Goal: Information Seeking & Learning: Learn about a topic

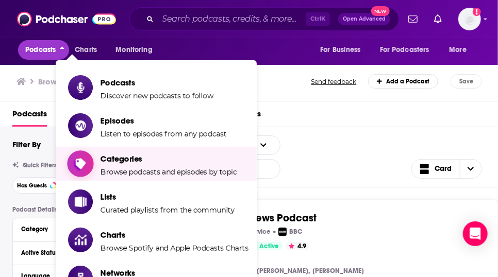
click at [151, 177] on span "Browse podcasts and episodes by topic" at bounding box center [169, 172] width 137 height 9
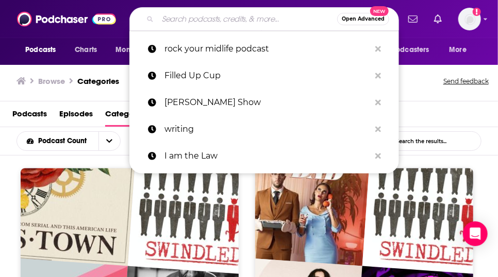
click at [250, 22] on input "Search podcasts, credits, & more..." at bounding box center [247, 19] width 179 height 17
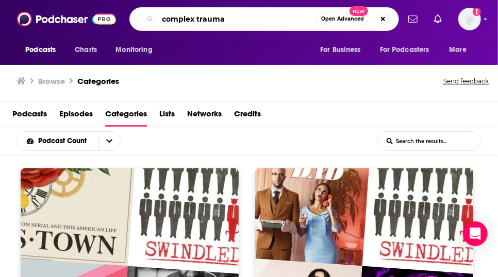
type input "complex trauma"
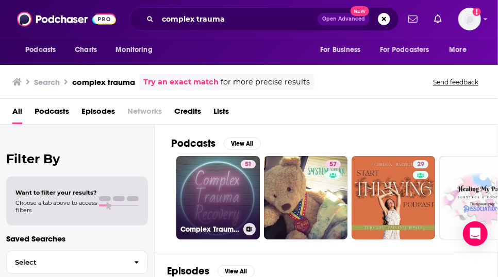
click at [236, 226] on link "51 Complex Trauma Recovery" at bounding box center [218, 198] width 84 height 84
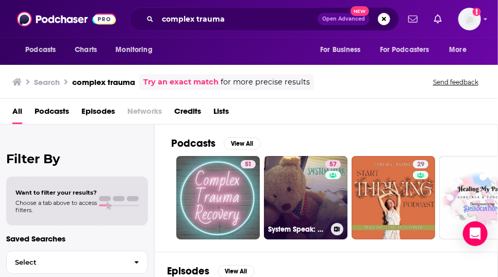
click at [328, 229] on link "57 System Speak: Complex Trauma and Dissociative Disorders" at bounding box center [306, 198] width 84 height 84
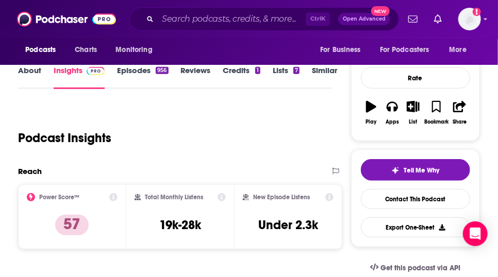
scroll to position [123, 0]
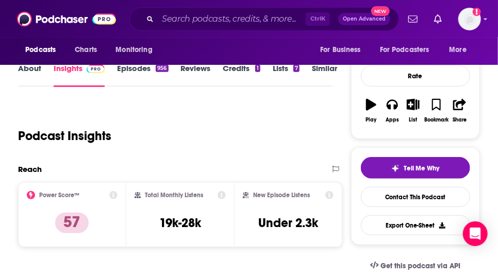
click at [33, 85] on link "About" at bounding box center [29, 75] width 23 height 24
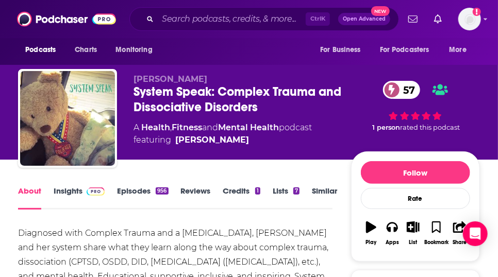
scroll to position [116, 0]
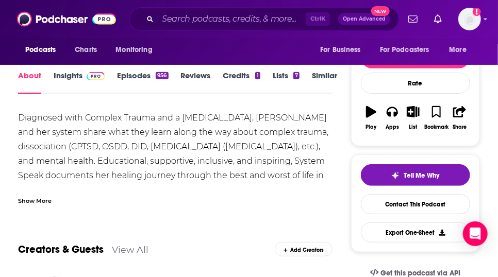
click at [52, 205] on div "Show More" at bounding box center [35, 200] width 34 height 10
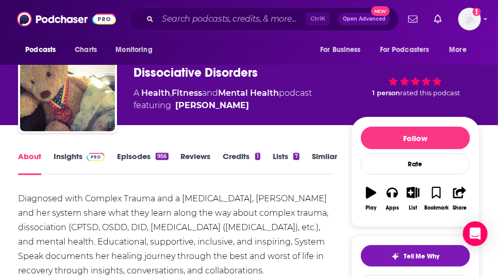
scroll to position [0, 0]
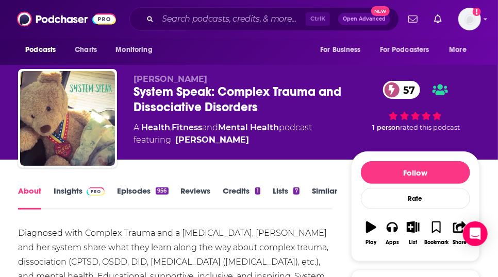
click at [161, 208] on link "Episodes 956" at bounding box center [142, 198] width 51 height 24
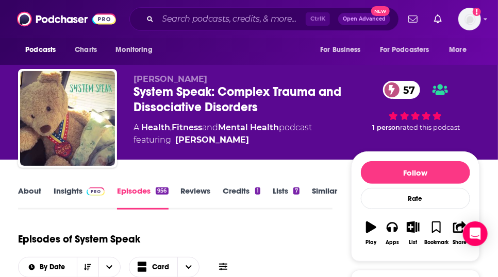
click at [84, 210] on link "Insights" at bounding box center [79, 198] width 51 height 24
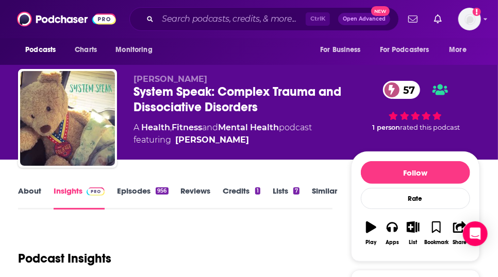
click at [142, 210] on link "Episodes 956" at bounding box center [142, 198] width 51 height 24
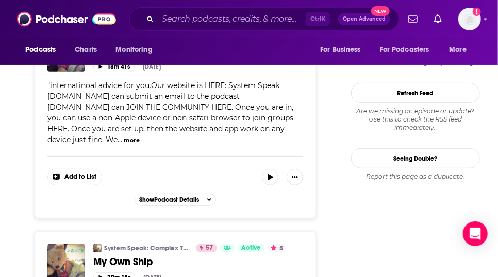
scroll to position [1338, 0]
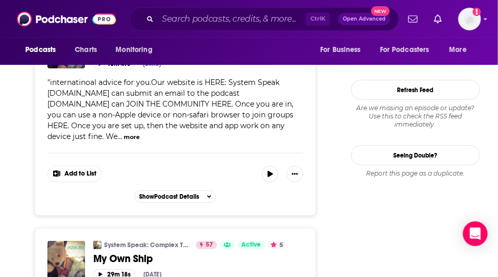
click at [124, 142] on button "more" at bounding box center [132, 137] width 16 height 9
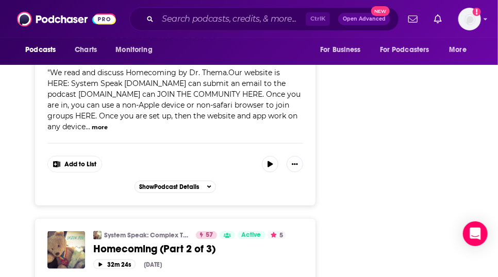
scroll to position [2793, 0]
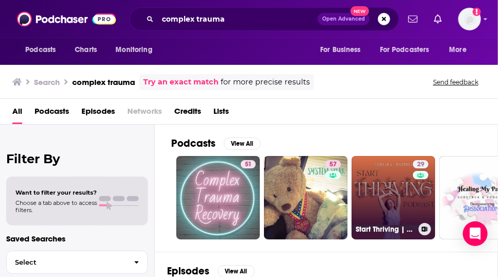
click at [417, 215] on link "29 Start Thriving | A Podcast on Healing Complex Trauma" at bounding box center [394, 198] width 84 height 84
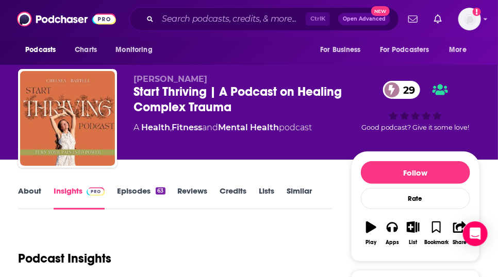
click at [24, 206] on link "About" at bounding box center [29, 198] width 23 height 24
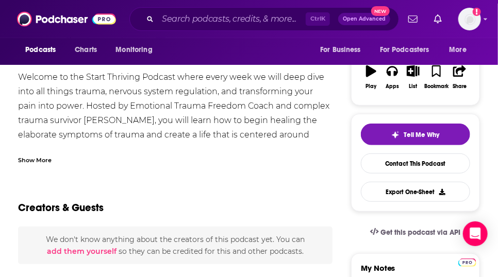
scroll to position [157, 0]
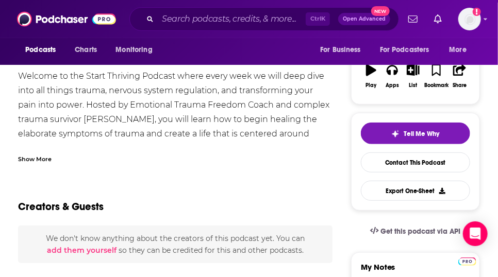
click at [52, 163] on div "Show More" at bounding box center [35, 159] width 34 height 10
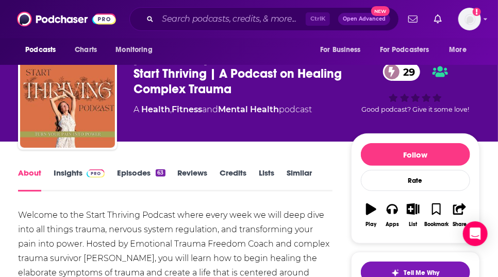
scroll to position [0, 0]
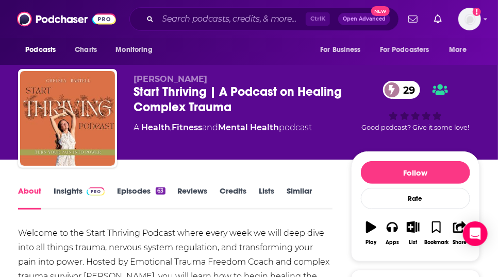
click at [155, 210] on link "Episodes 63" at bounding box center [141, 198] width 48 height 24
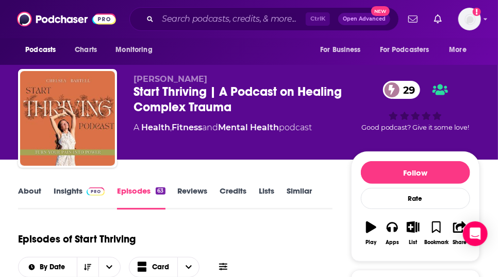
click at [81, 210] on link "Insights" at bounding box center [79, 198] width 51 height 24
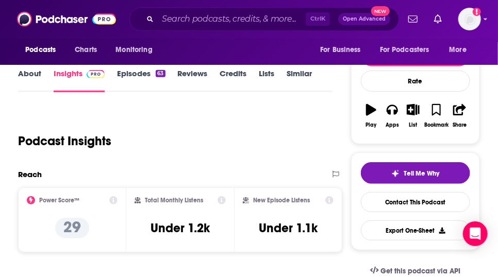
scroll to position [91, 0]
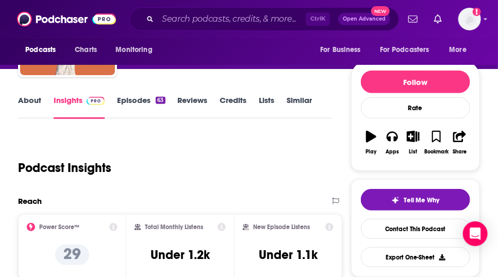
click at [147, 119] on link "Episodes 63" at bounding box center [141, 107] width 48 height 24
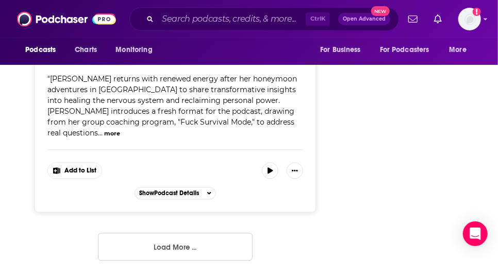
scroll to position [5947, 0]
click at [120, 138] on button "more" at bounding box center [112, 133] width 16 height 9
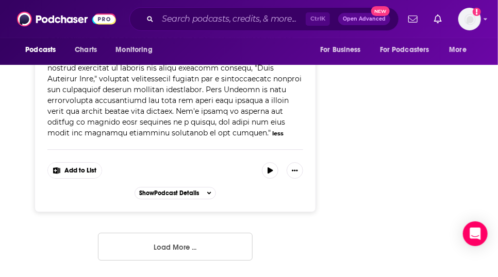
scroll to position [6340, 0]
click at [273, 168] on icon "button" at bounding box center [270, 171] width 5 height 6
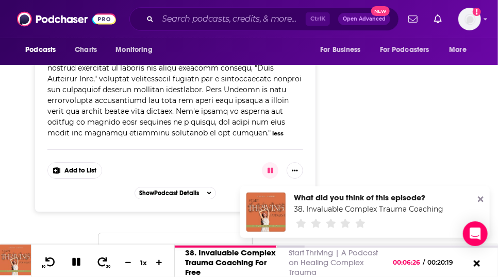
click at [278, 162] on button "button" at bounding box center [270, 170] width 17 height 17
